Goal: Information Seeking & Learning: Learn about a topic

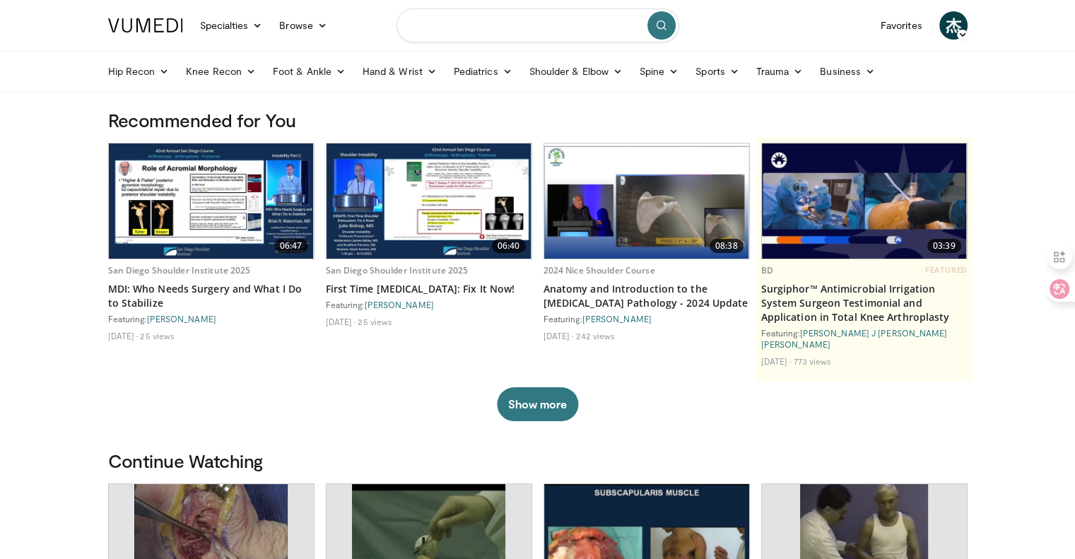
click at [497, 25] on input "Search topics, interventions" at bounding box center [537, 25] width 283 height 34
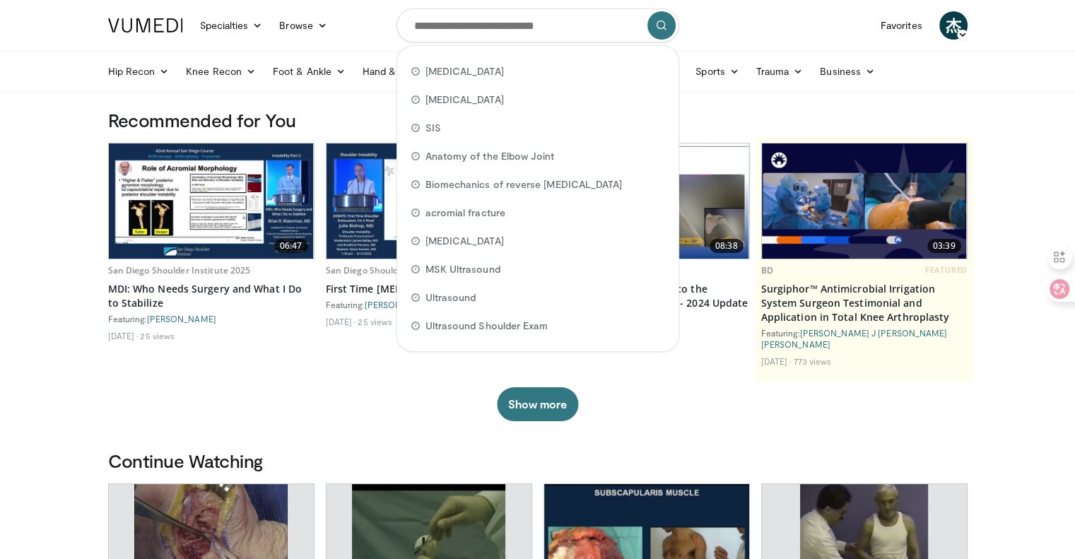
drag, startPoint x: 497, startPoint y: 25, endPoint x: 72, endPoint y: 143, distance: 441.4
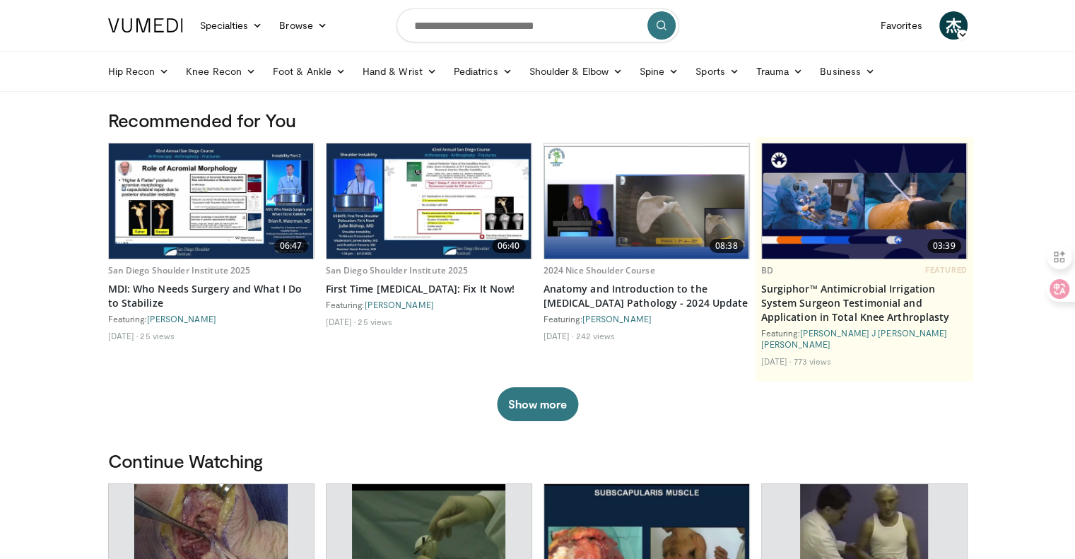
drag, startPoint x: 214, startPoint y: 217, endPoint x: 53, endPoint y: 245, distance: 163.6
click at [506, 33] on input "Search topics, interventions" at bounding box center [537, 25] width 283 height 34
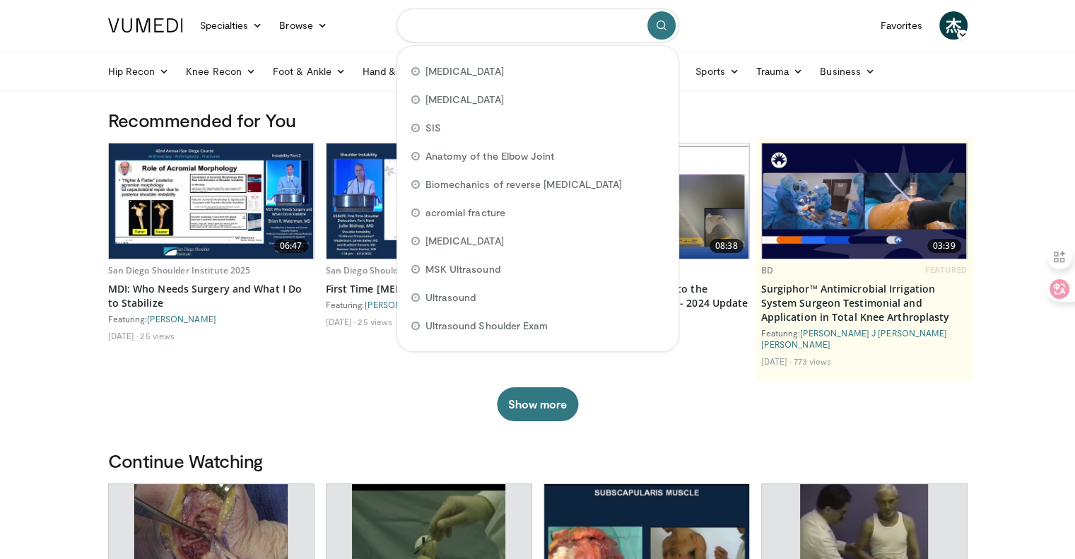
paste input "**********"
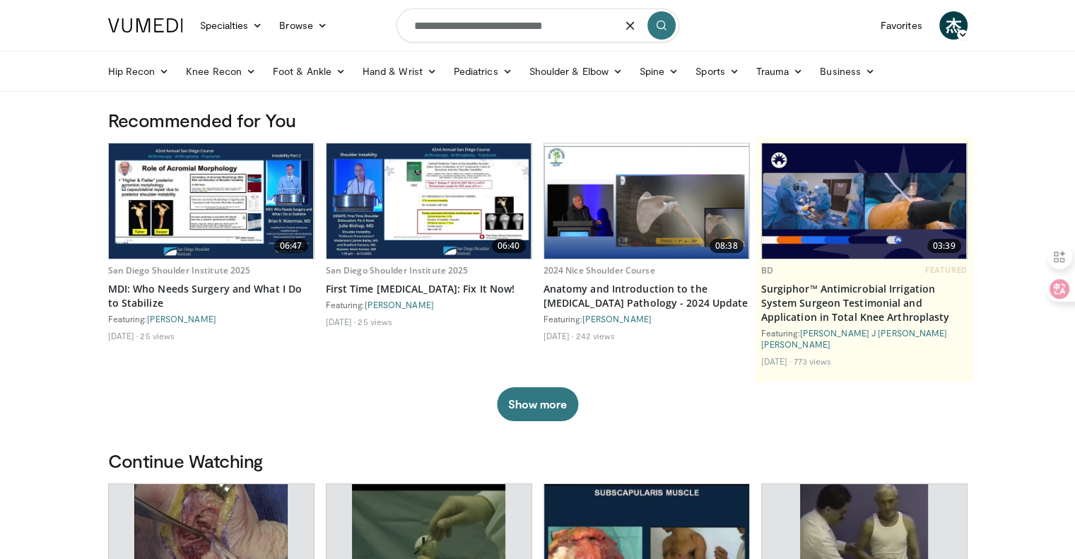
type input "**********"
click at [664, 30] on icon "submit" at bounding box center [661, 25] width 11 height 11
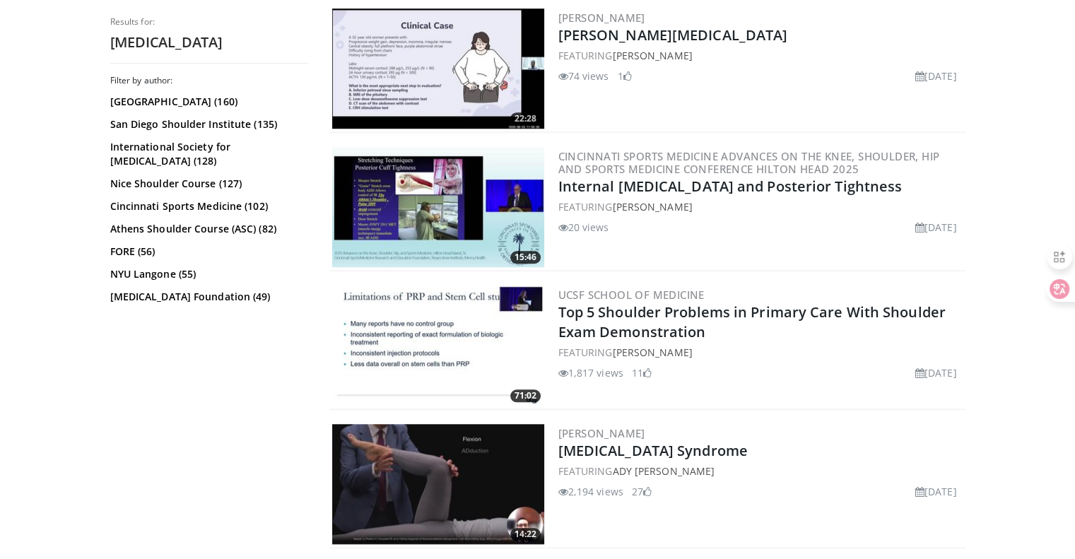
scroll to position [1272, 0]
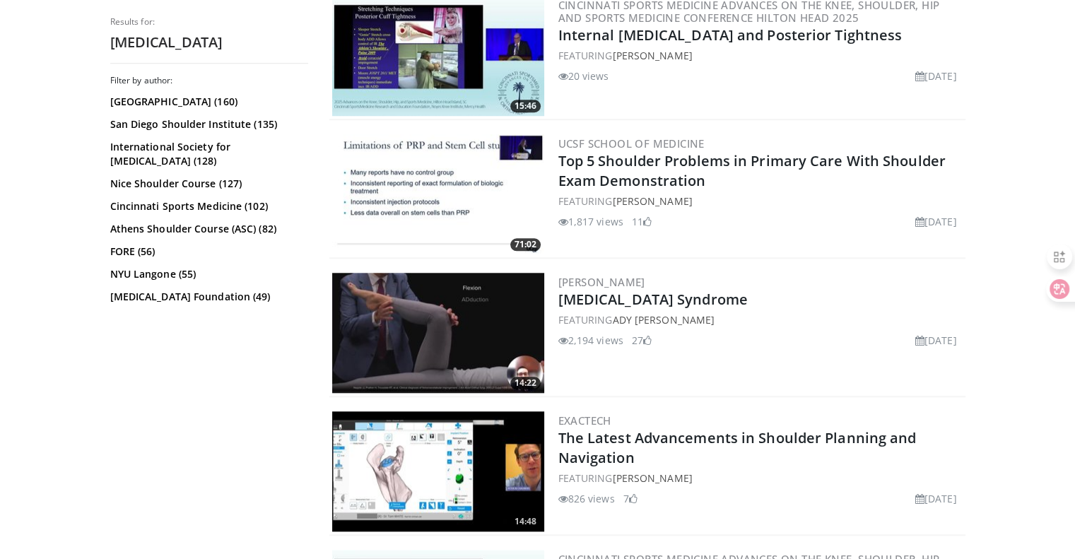
click at [863, 298] on h2 "Femoroacetabular Impingement Syndrome" at bounding box center [760, 300] width 404 height 20
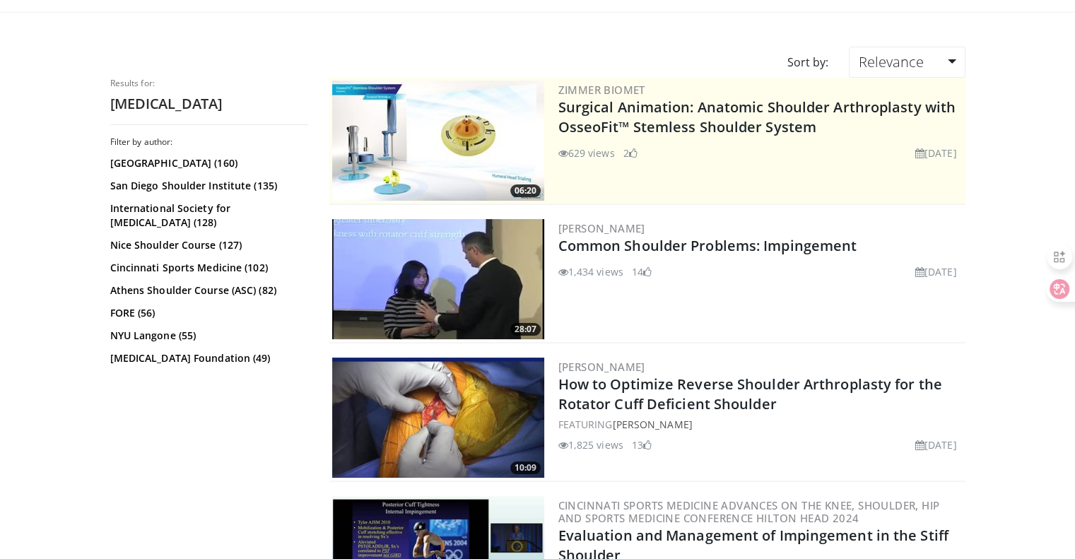
scroll to position [0, 0]
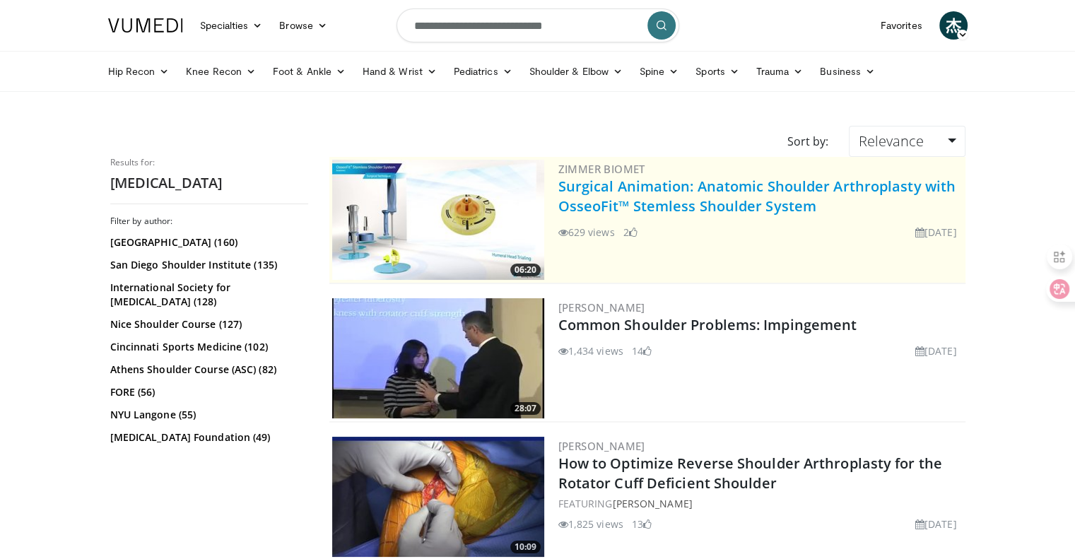
click at [691, 211] on link "Surgical Animation: Anatomic Shoulder Arthroplasty with OsseoFit™ Stemless Shou…" at bounding box center [757, 196] width 398 height 39
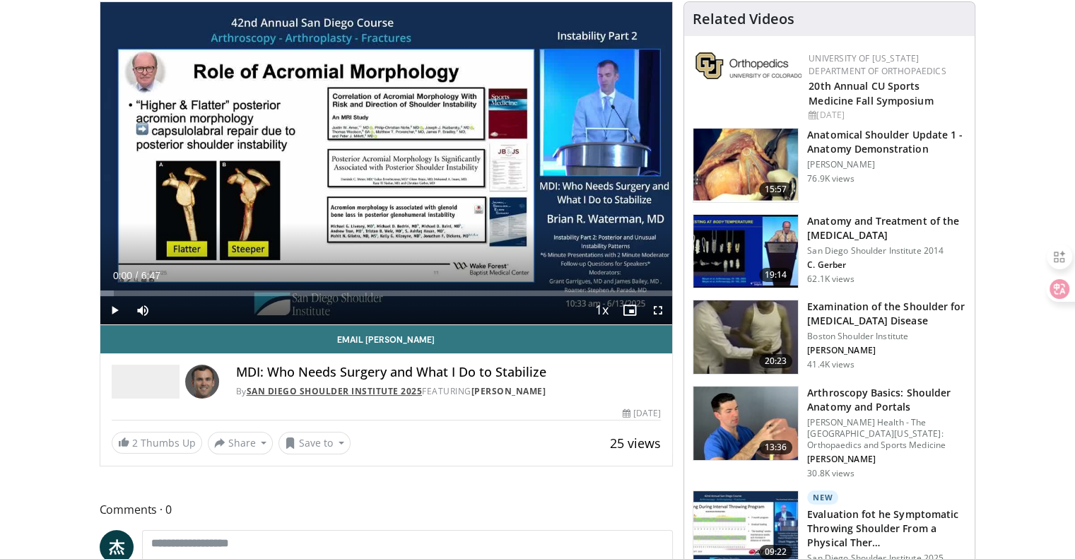
scroll to position [71, 0]
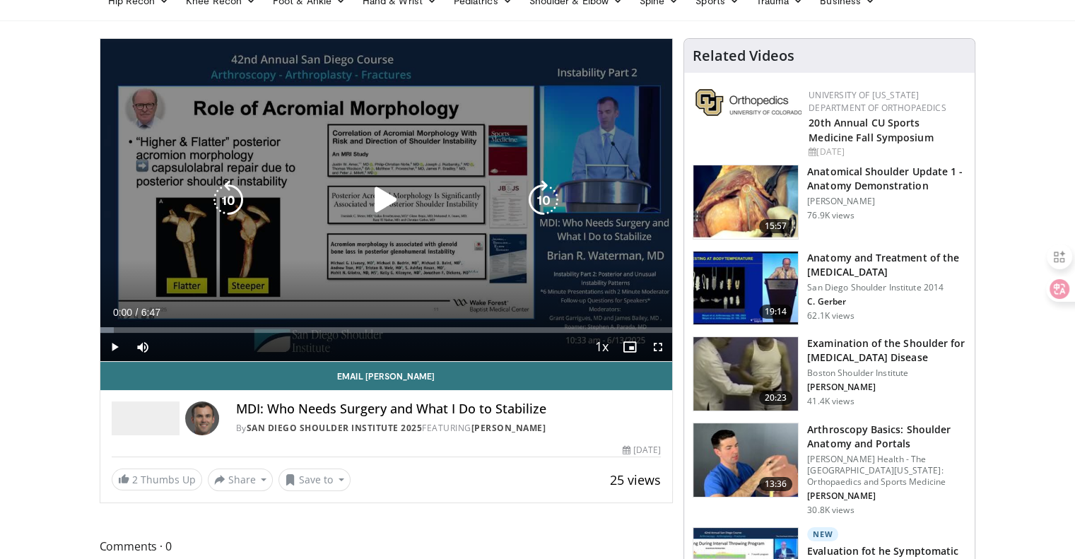
click at [367, 178] on div "10 seconds Tap to unmute" at bounding box center [386, 200] width 572 height 322
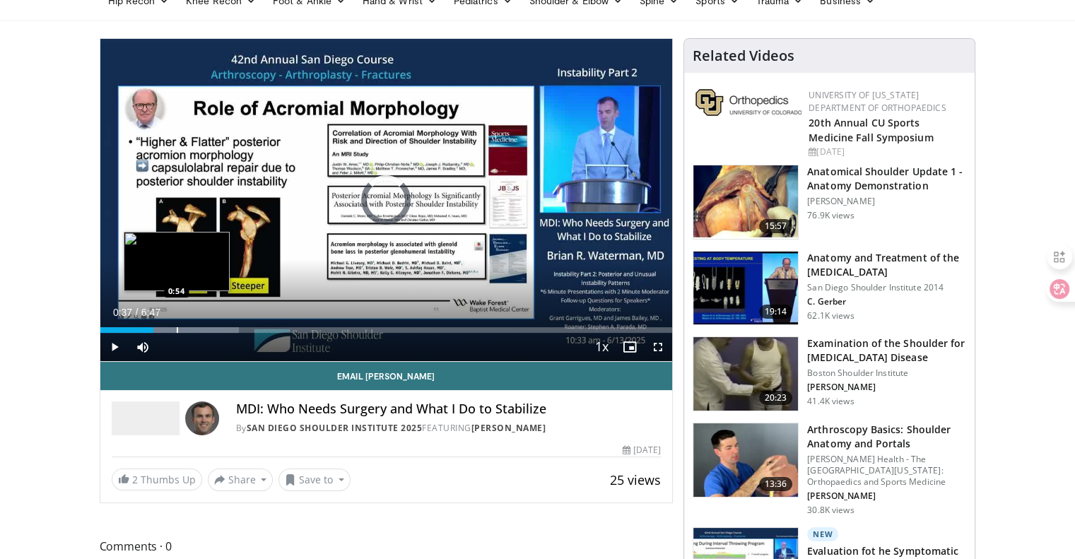
click at [175, 323] on div "Loaded : 24.30% 0:37 0:54" at bounding box center [386, 325] width 572 height 13
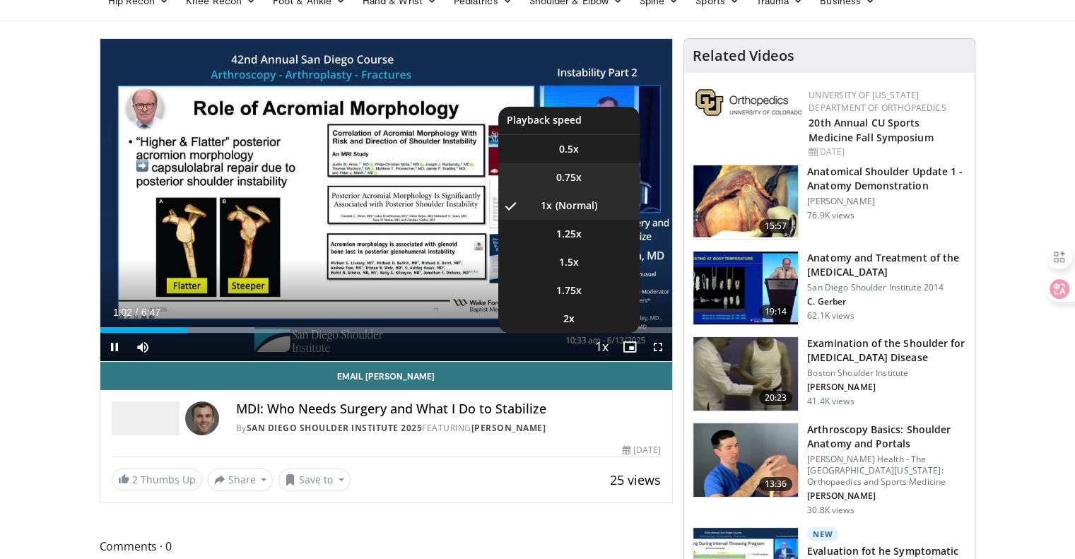
click at [576, 177] on span "0.75x" at bounding box center [568, 177] width 25 height 14
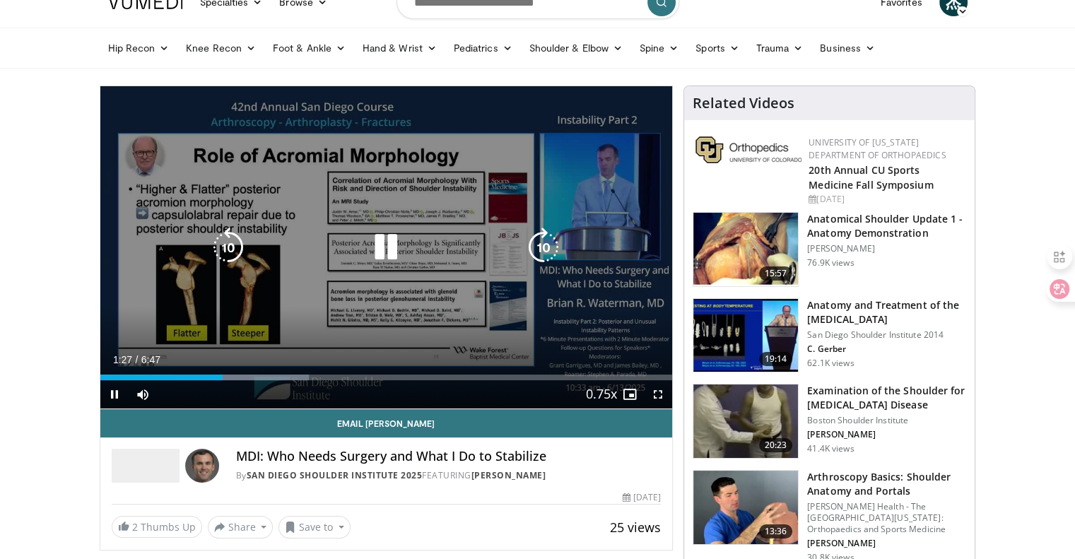
scroll to position [0, 0]
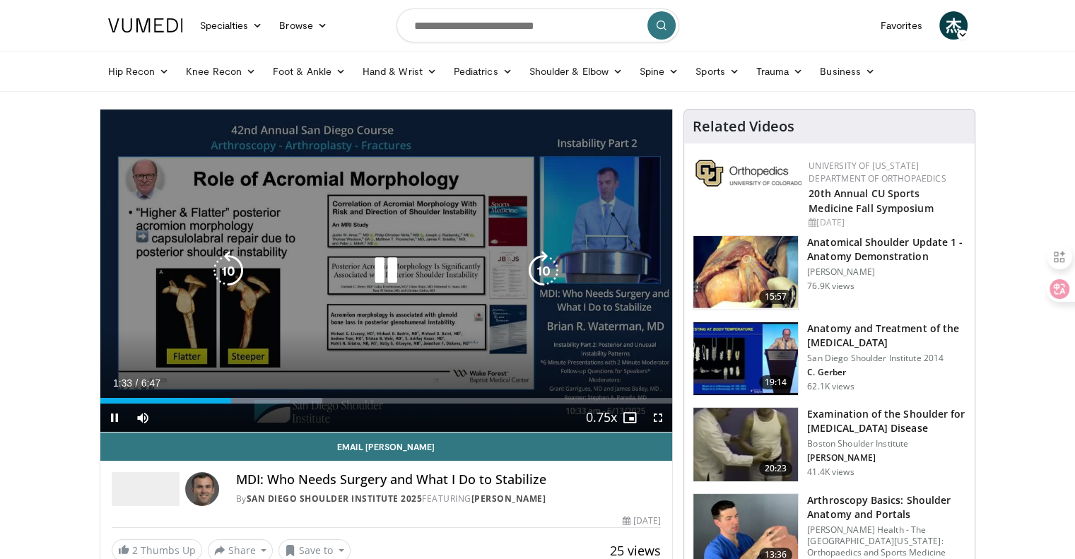
click at [383, 273] on icon "Video Player" at bounding box center [386, 271] width 40 height 40
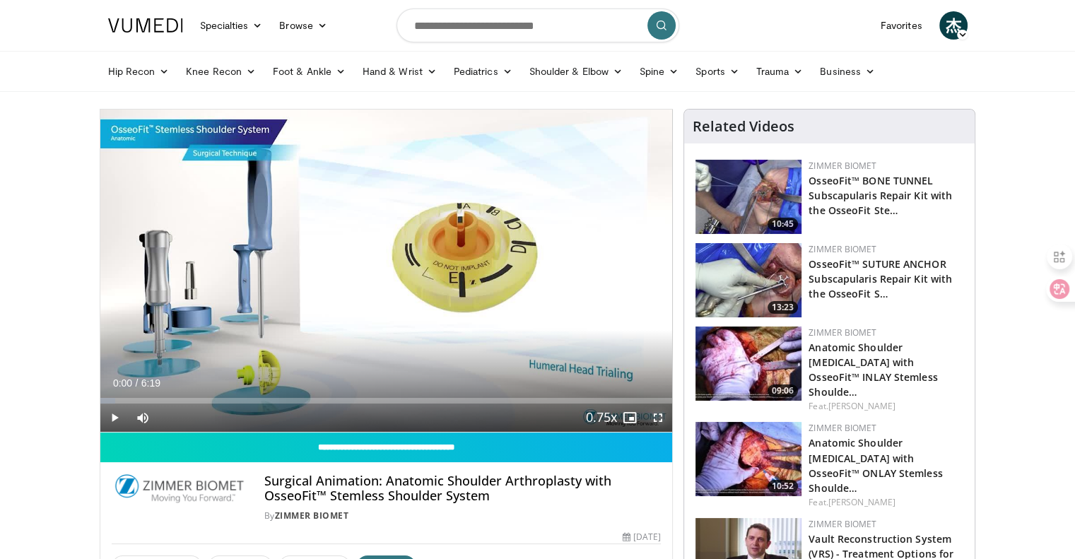
click at [653, 413] on span "Video Player" at bounding box center [658, 417] width 28 height 28
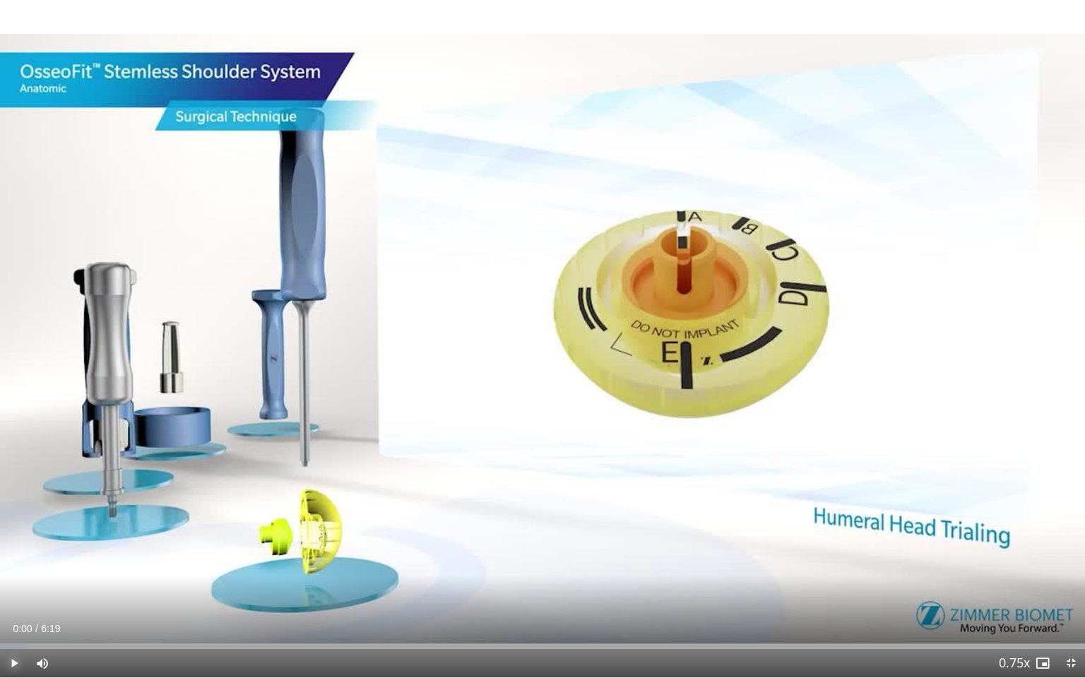
click at [13, 558] on span "Video Player" at bounding box center [14, 663] width 28 height 28
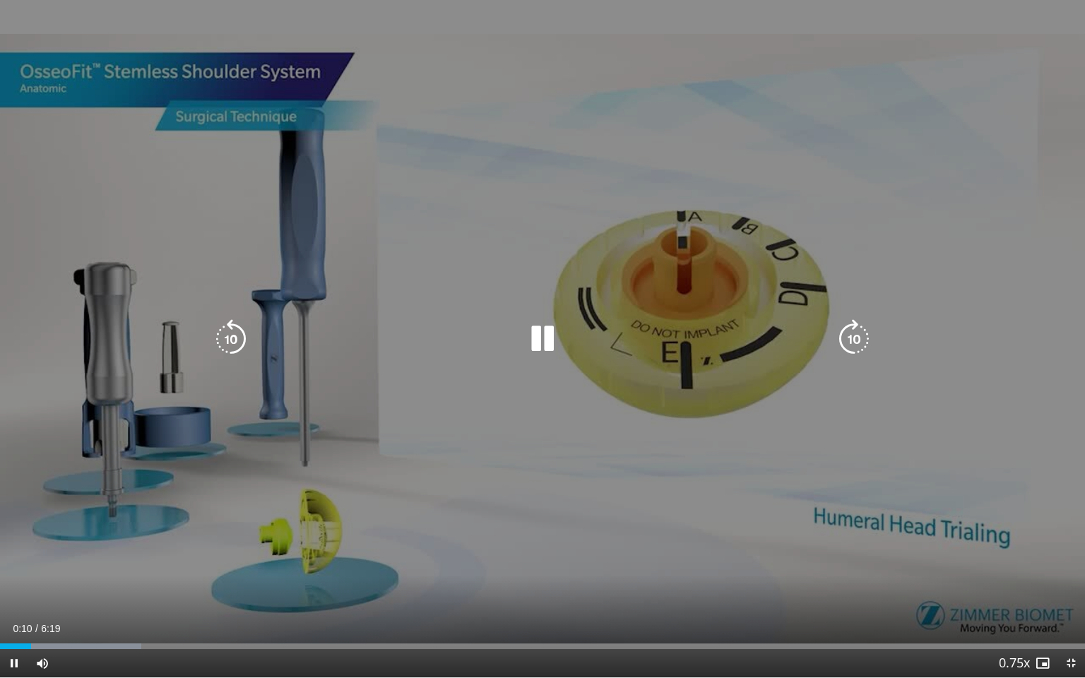
click at [542, 335] on icon "Video Player" at bounding box center [543, 339] width 40 height 40
drag, startPoint x: 444, startPoint y: 532, endPoint x: 435, endPoint y: 532, distance: 8.5
click at [435, 532] on div "10 seconds Tap to unmute" at bounding box center [542, 339] width 1085 height 678
drag, startPoint x: 130, startPoint y: 386, endPoint x: 110, endPoint y: 382, distance: 20.2
click at [110, 382] on div "10 seconds Tap to unmute" at bounding box center [542, 339] width 1085 height 678
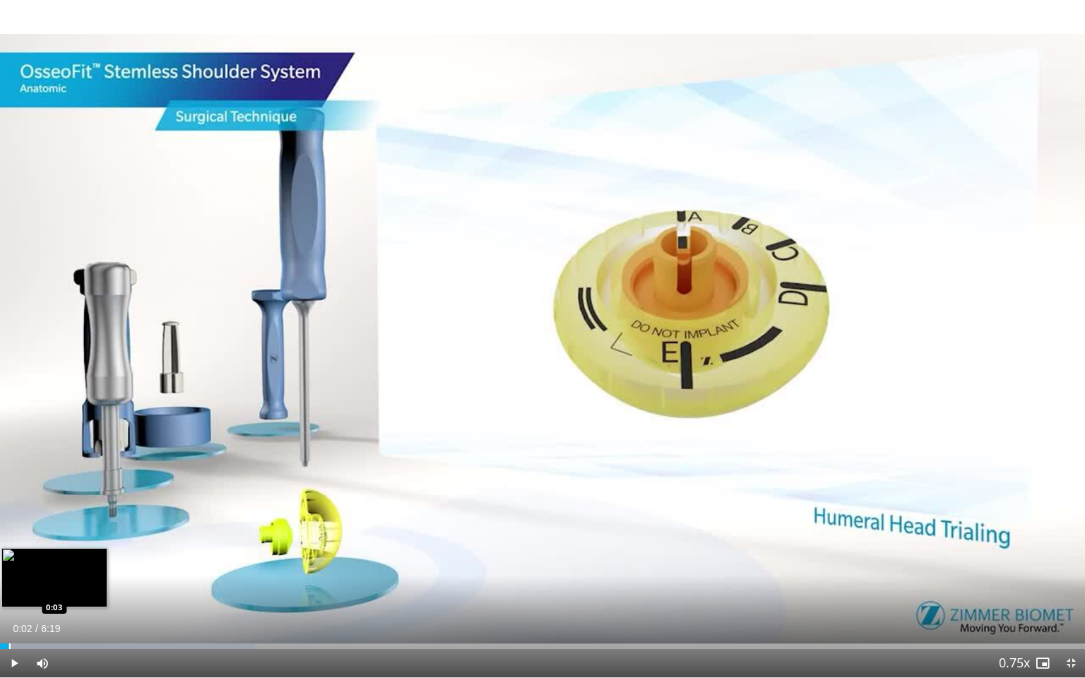
click at [8, 558] on div "Loaded : 23.50% 0:02 0:03" at bounding box center [542, 647] width 1085 height 6
drag, startPoint x: 7, startPoint y: 646, endPoint x: 0, endPoint y: 651, distance: 8.6
click at [0, 558] on div "Current Time 0:00 / Duration 6:19 Play Skip Backward Skip Forward Mute 0% Loade…" at bounding box center [542, 663] width 1085 height 28
click at [11, 558] on span "Video Player" at bounding box center [14, 663] width 28 height 28
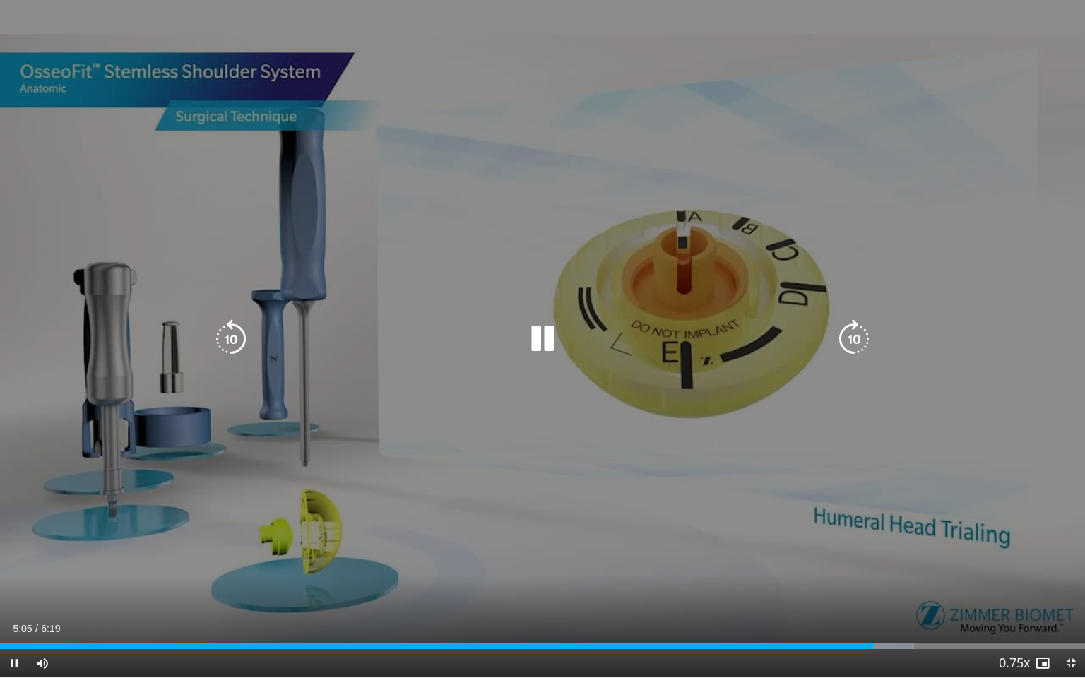
click at [543, 339] on icon "Video Player" at bounding box center [543, 339] width 40 height 40
